Goal: Task Accomplishment & Management: Manage account settings

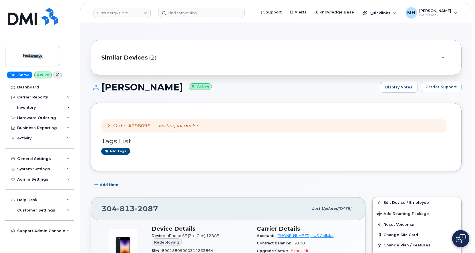
scroll to position [29, 0]
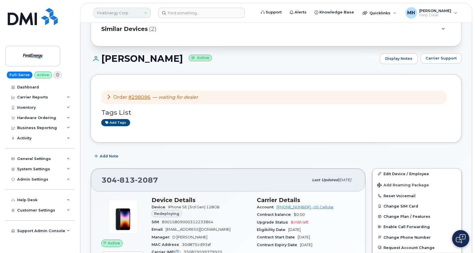
click at [136, 9] on link "FirstEnergy Corp" at bounding box center [122, 13] width 57 height 10
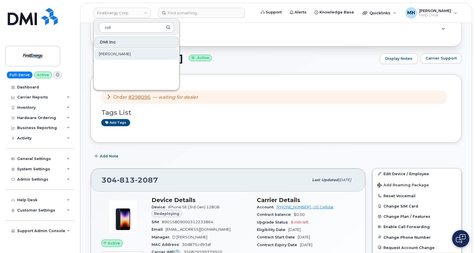
type input "roll"
click at [120, 50] on link "[PERSON_NAME]" at bounding box center [136, 53] width 84 height 11
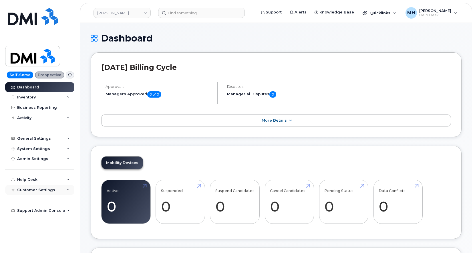
click at [38, 187] on div "Customer Settings" at bounding box center [39, 190] width 69 height 10
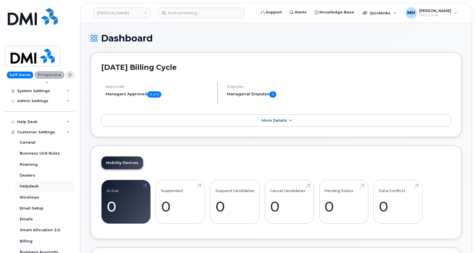
scroll to position [105, 0]
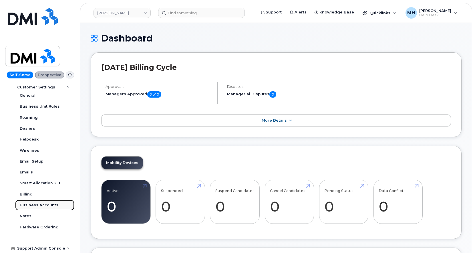
click at [49, 207] on div "Business Accounts" at bounding box center [39, 205] width 39 height 5
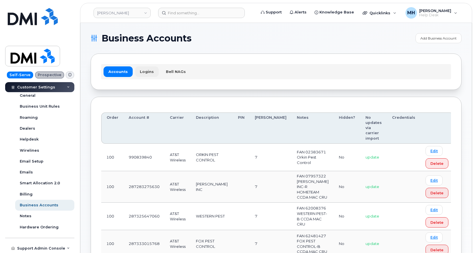
click at [152, 72] on link "Logins" at bounding box center [147, 71] width 24 height 10
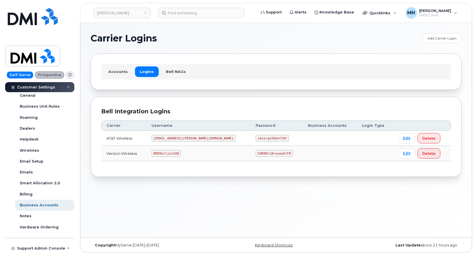
click at [256, 156] on code "5UR9N!LBruyep6lF#" at bounding box center [274, 153] width 37 height 7
click at [256, 155] on code "5UR9N!LBruyep6lF#" at bounding box center [274, 153] width 37 height 7
copy code "5UR9N!LBruyep6lF#"
click at [178, 150] on code "DMIRollinsVZW" at bounding box center [166, 153] width 29 height 7
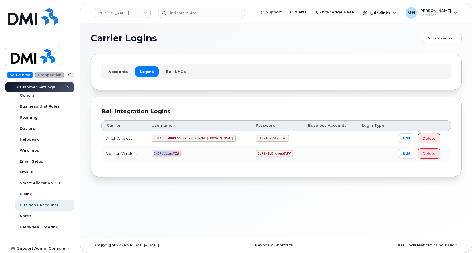
click at [178, 150] on code "DMIRollinsVZW" at bounding box center [166, 153] width 29 height 7
copy code "DMIRollinsVZW"
click at [256, 154] on code "5UR9N!LBruyep6lF#" at bounding box center [274, 153] width 37 height 7
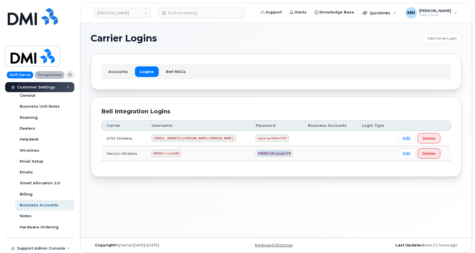
copy code "5UR9N!LBruyep6lF#"
click at [217, 181] on div "Carrier Logins Add Carrier Login Accounts Logins Bell NAGs Bell Integration Log…" at bounding box center [276, 130] width 392 height 215
